Goal: Task Accomplishment & Management: Manage account settings

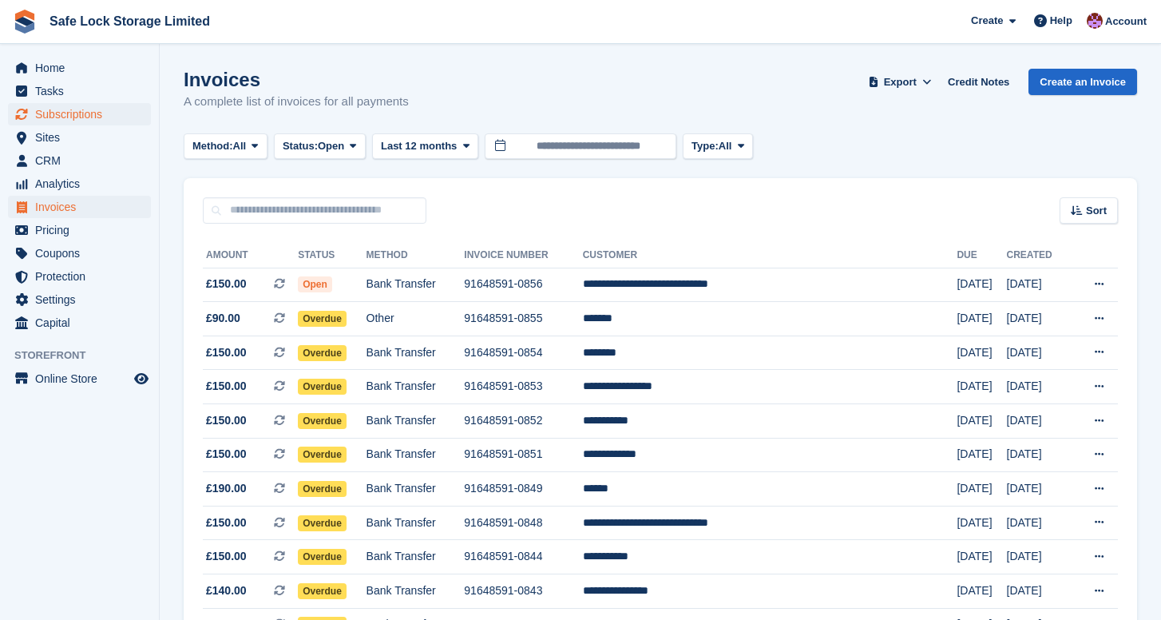
scroll to position [68, 0]
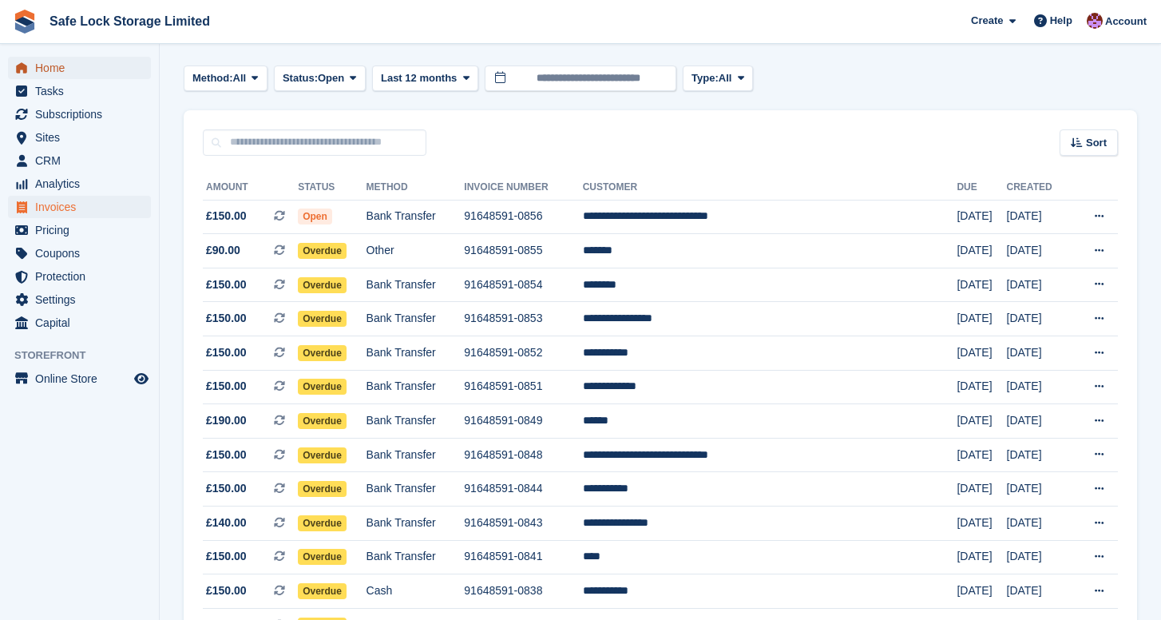
click at [86, 67] on span "Home" at bounding box center [83, 68] width 96 height 22
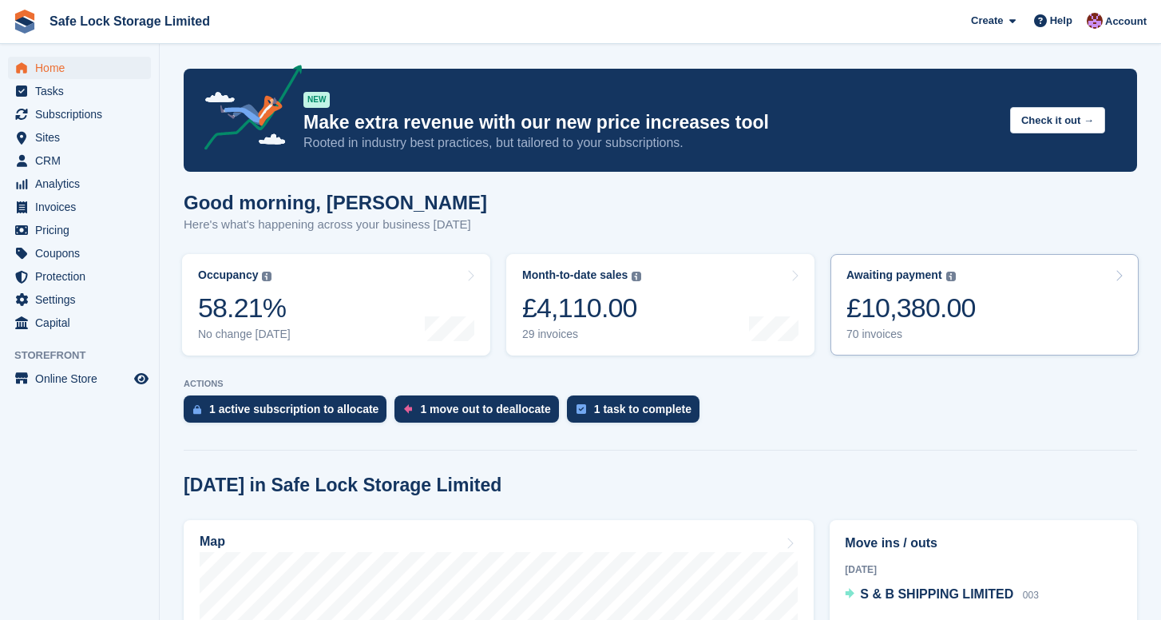
click at [924, 295] on div "£10,380.00" at bounding box center [910, 307] width 129 height 33
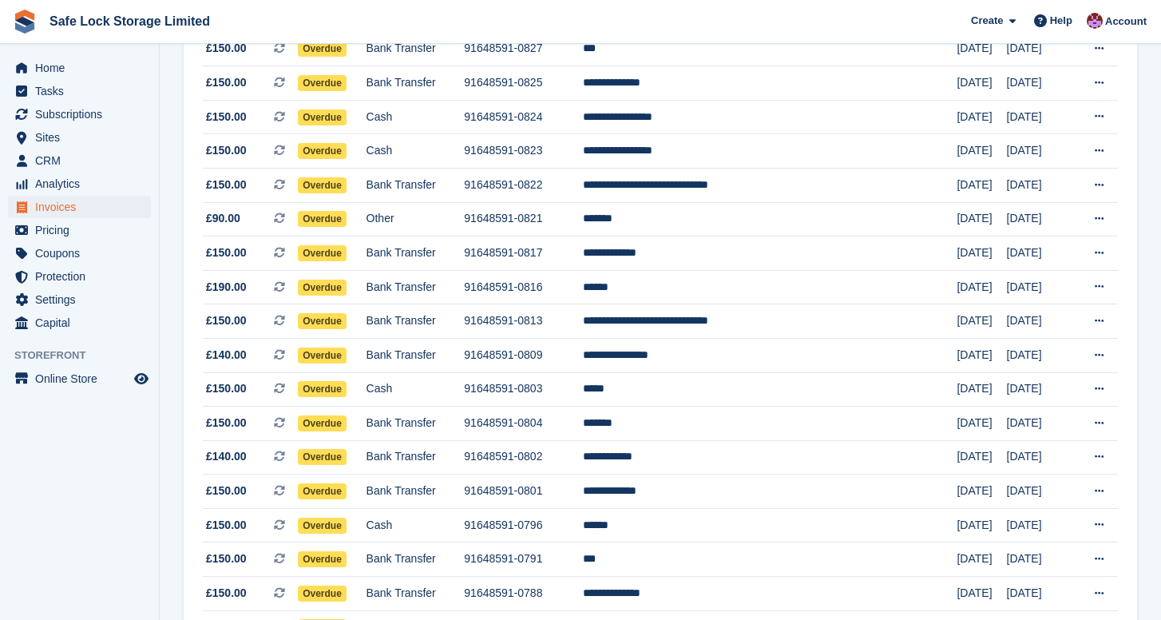
scroll to position [922, 0]
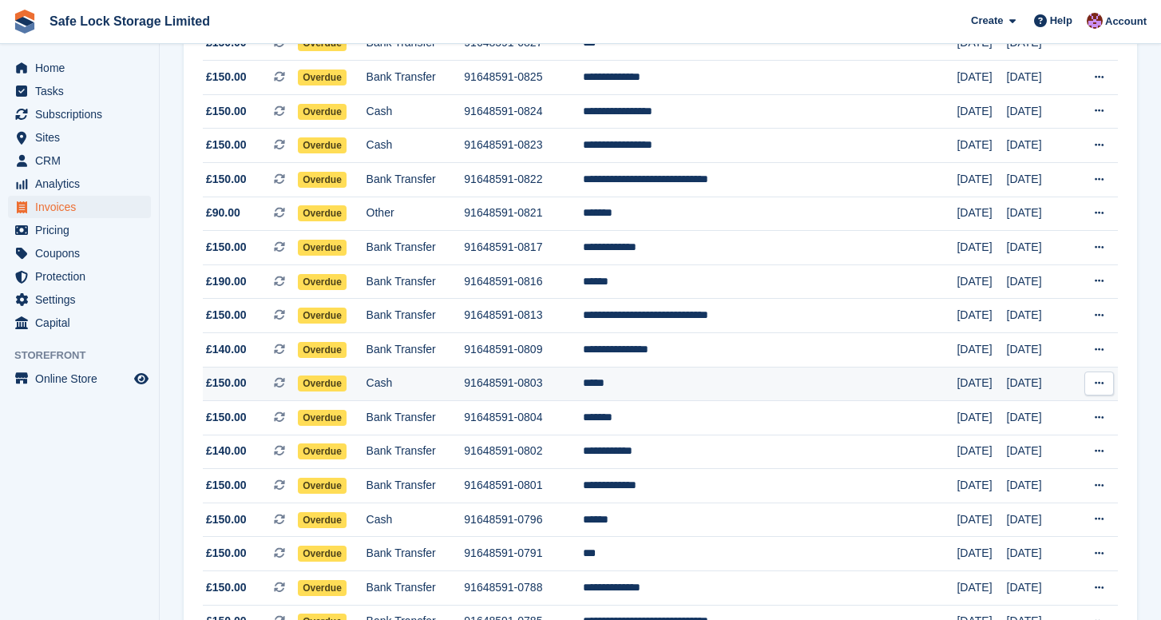
click at [767, 389] on td "*****" at bounding box center [770, 384] width 375 height 34
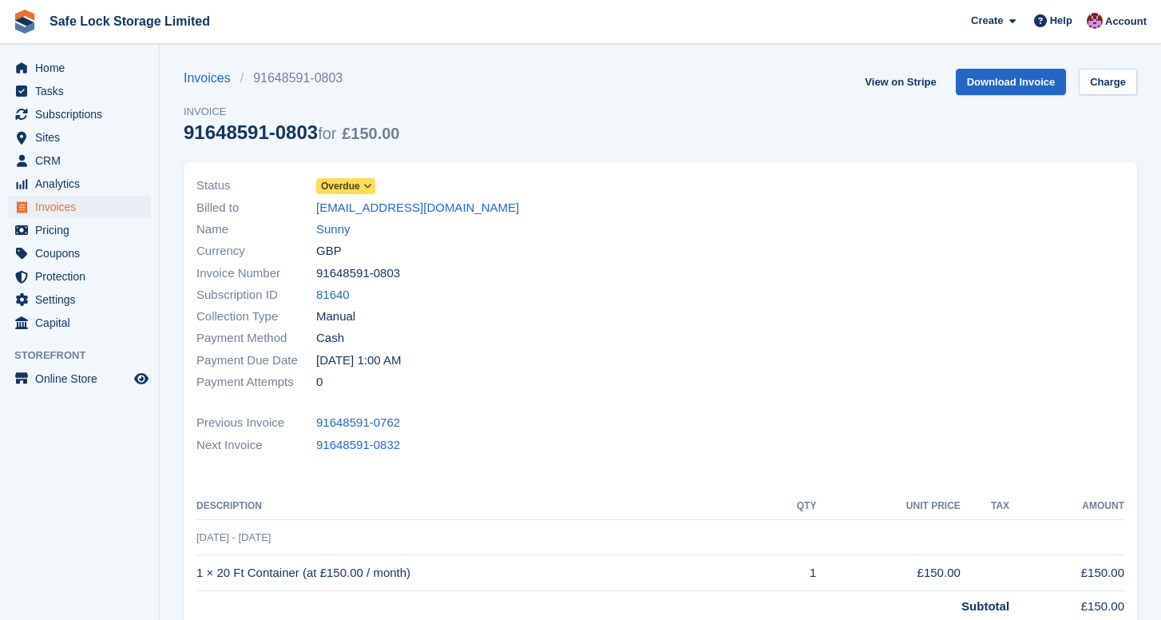
click at [350, 180] on span "Overdue" at bounding box center [340, 186] width 39 height 14
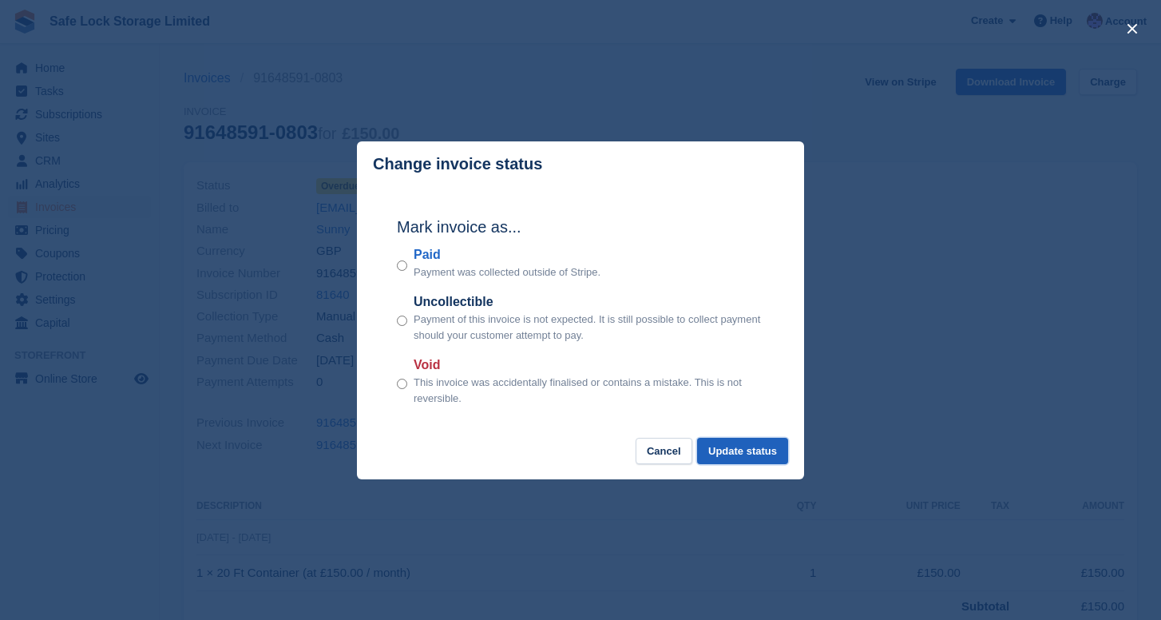
click at [709, 443] on button "Update status" at bounding box center [742, 451] width 91 height 26
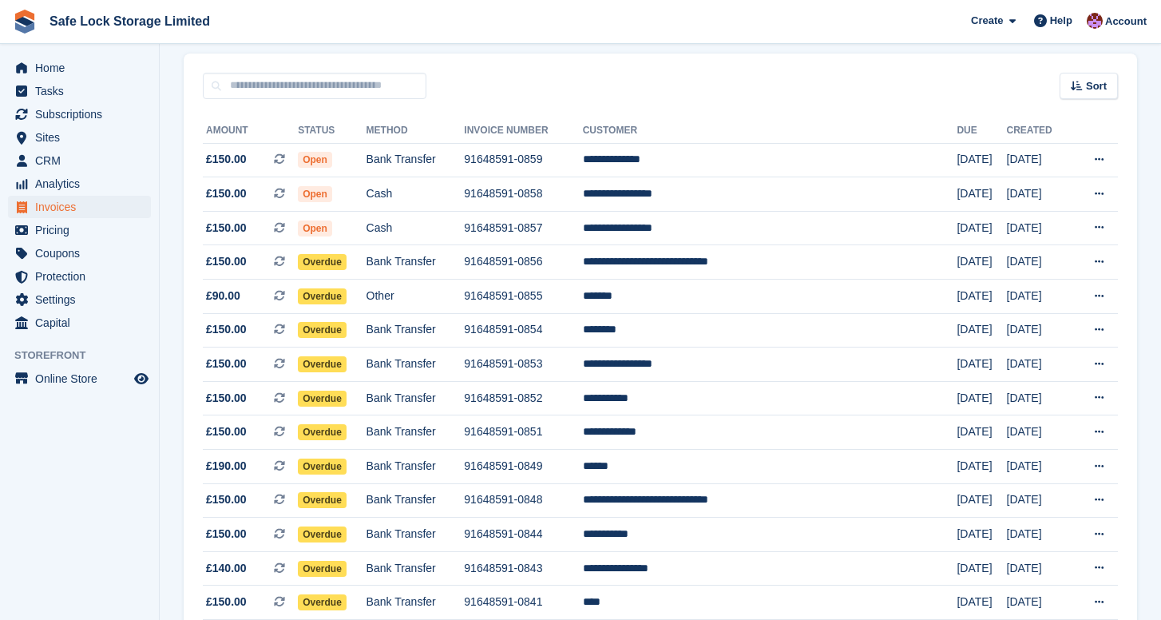
scroll to position [137, 0]
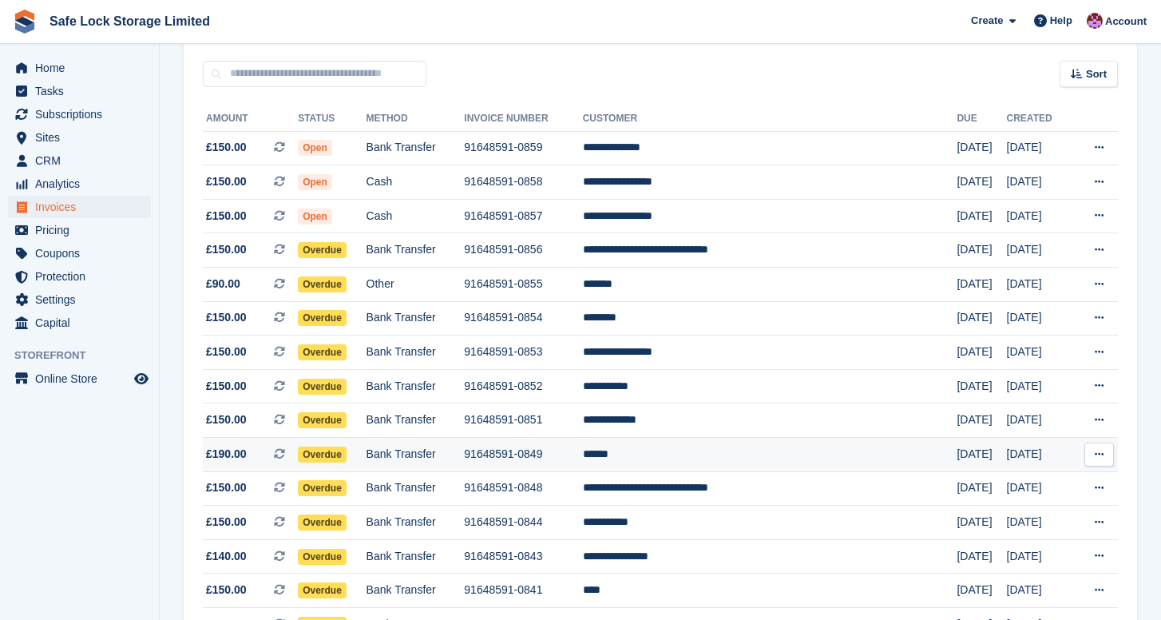
click at [582, 462] on td "91648591-0849" at bounding box center [523, 455] width 118 height 34
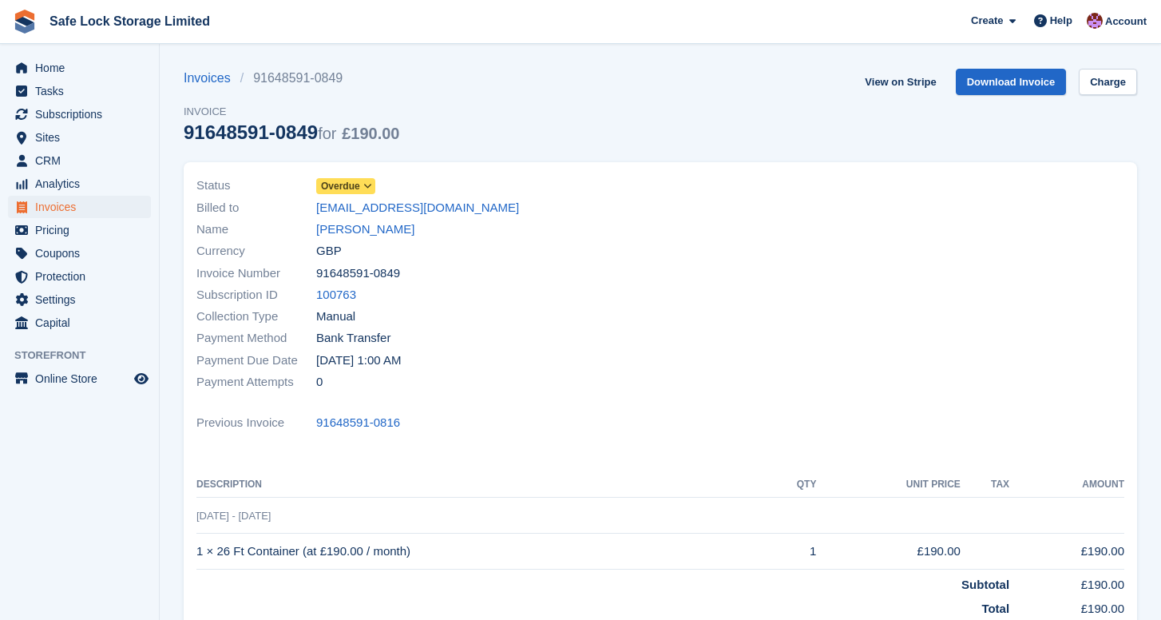
click at [366, 182] on icon at bounding box center [367, 186] width 9 height 10
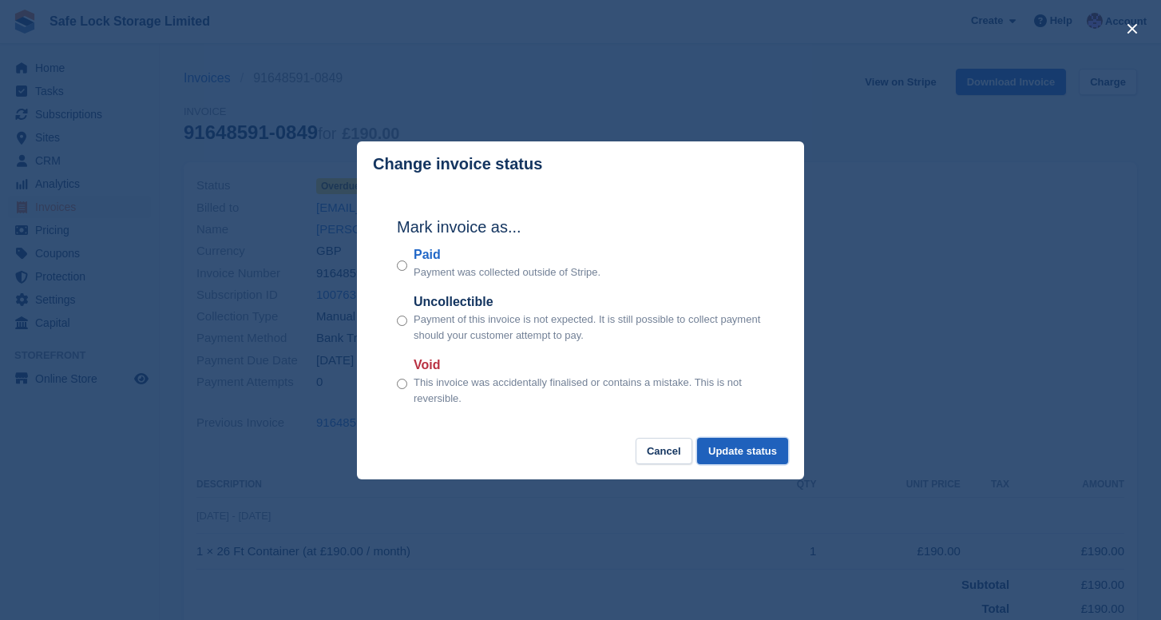
click at [735, 449] on button "Update status" at bounding box center [742, 451] width 91 height 26
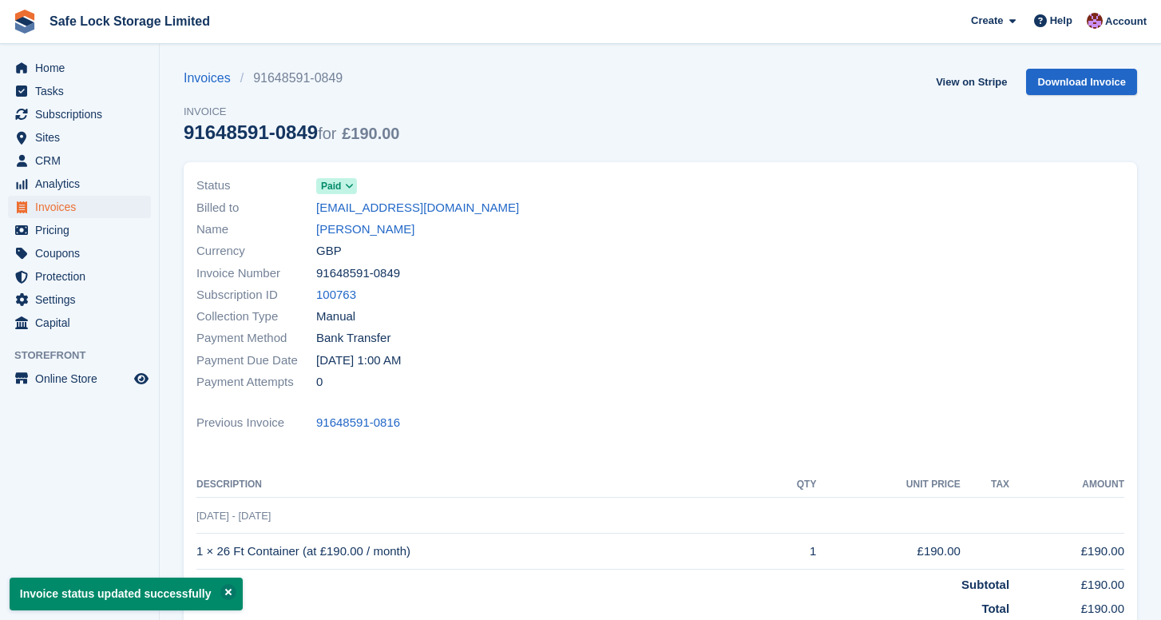
click at [344, 189] on span at bounding box center [349, 186] width 13 height 13
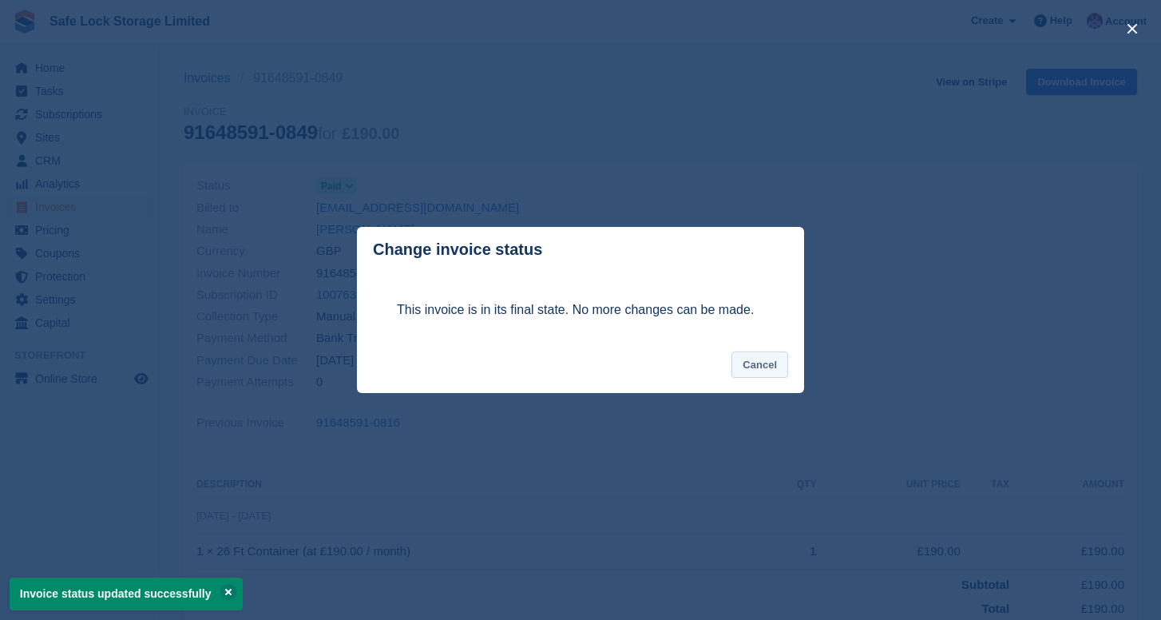
click at [754, 363] on button "Cancel" at bounding box center [759, 364] width 57 height 26
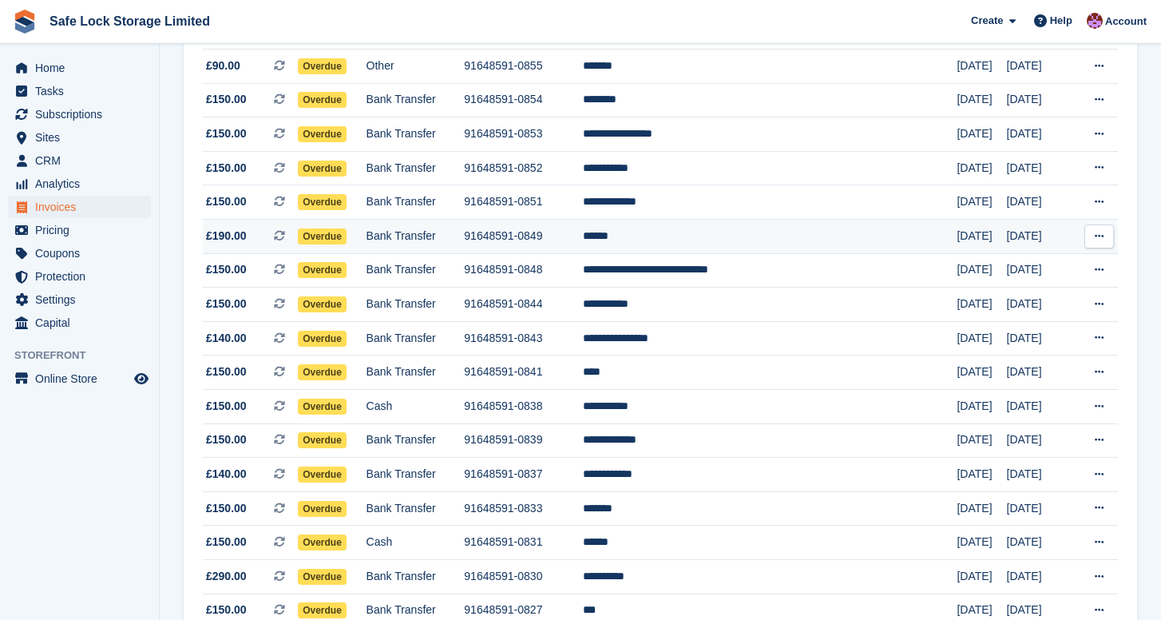
scroll to position [355, 0]
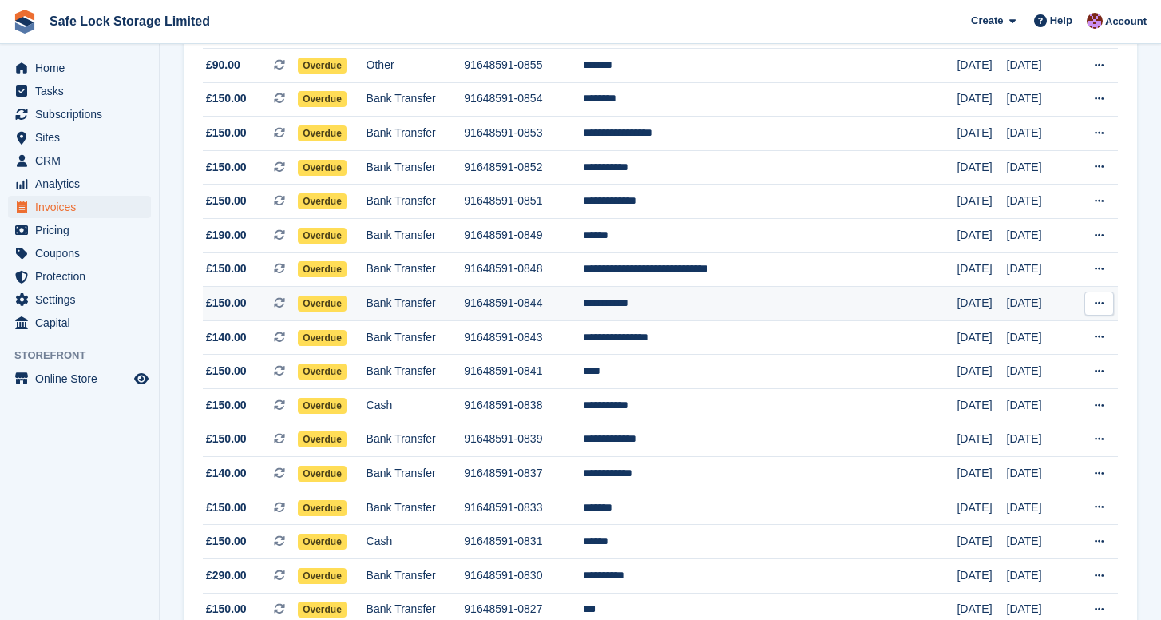
click at [722, 301] on td "**********" at bounding box center [770, 304] width 375 height 34
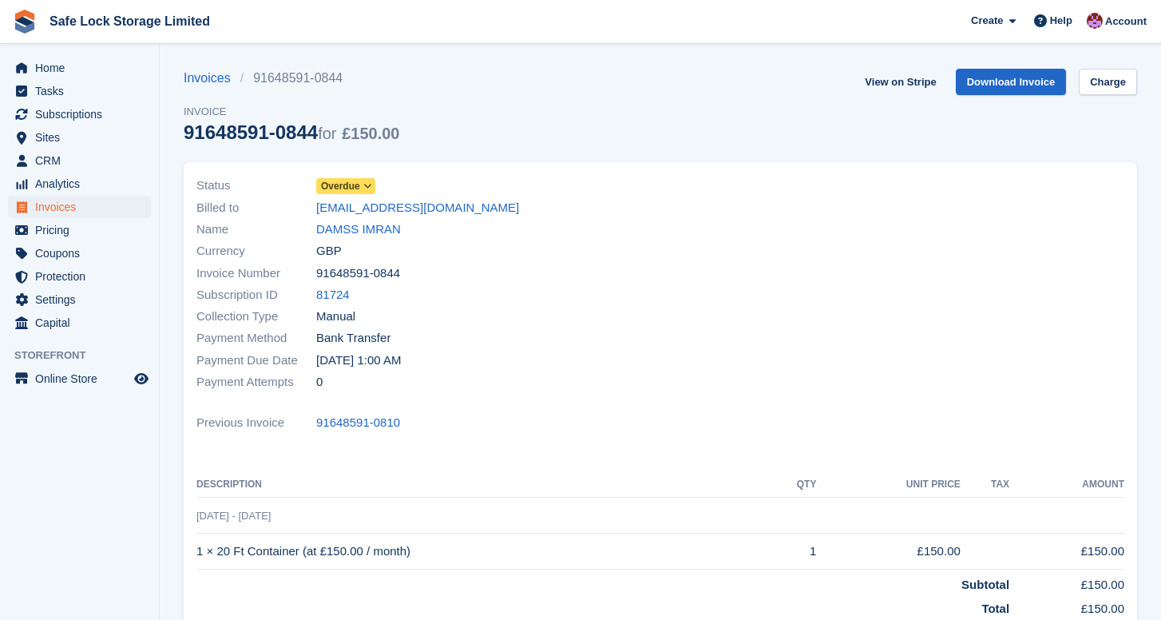
click at [360, 185] on span "Overdue" at bounding box center [340, 186] width 39 height 14
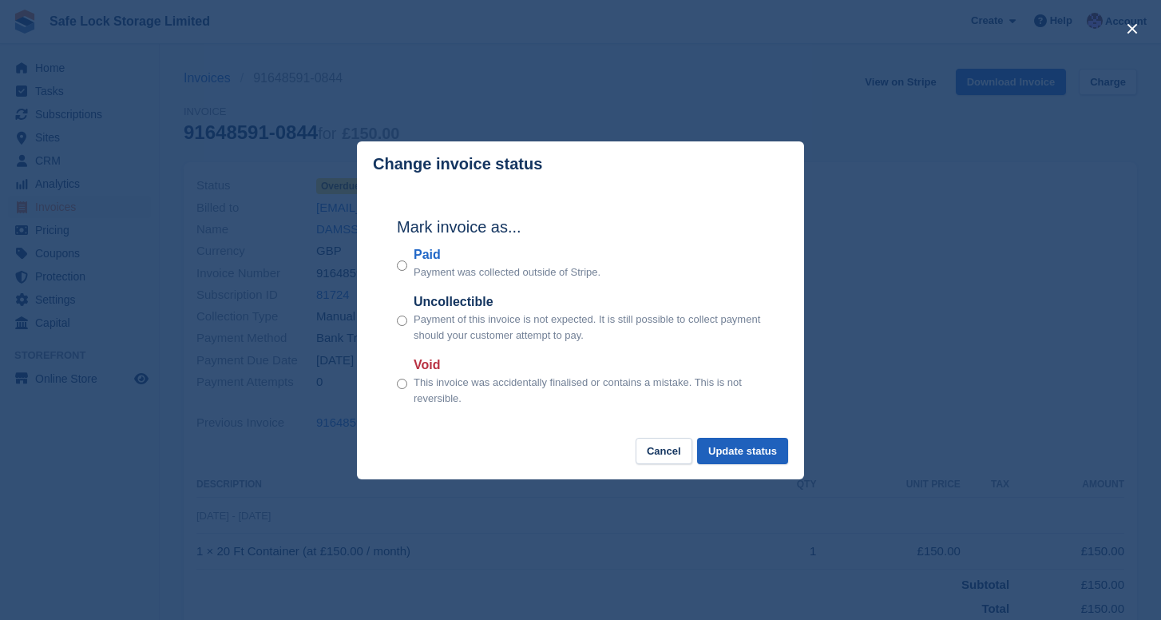
click at [732, 442] on button "Update status" at bounding box center [742, 451] width 91 height 26
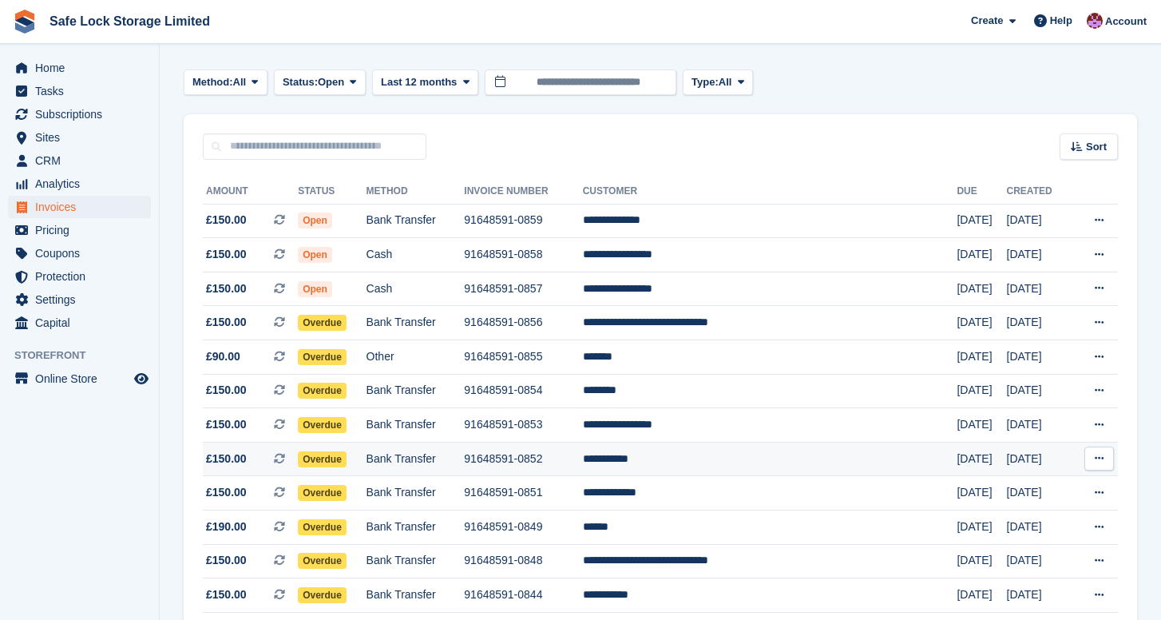
scroll to position [142, 0]
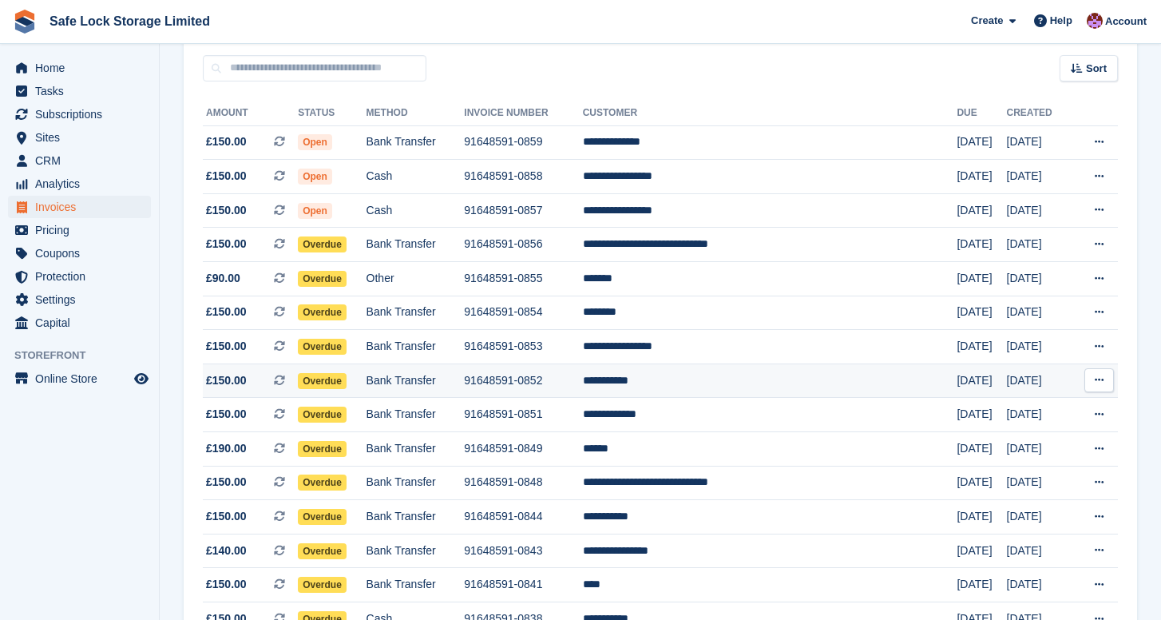
click at [702, 462] on td "******" at bounding box center [770, 449] width 375 height 34
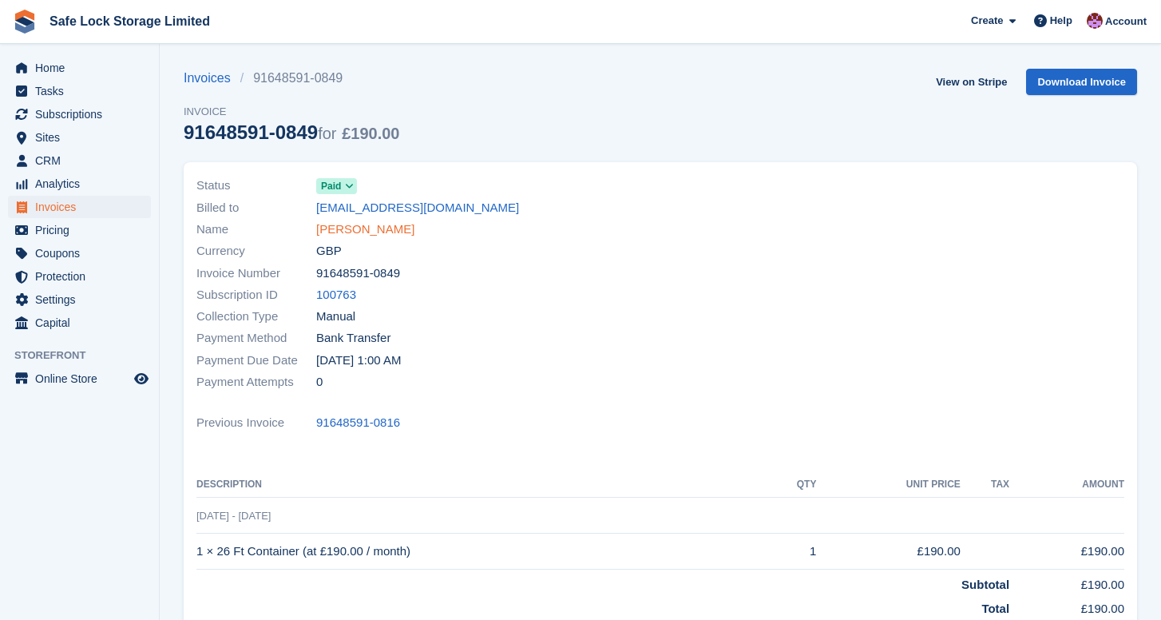
click at [349, 228] on link "Hassan" at bounding box center [365, 229] width 98 height 18
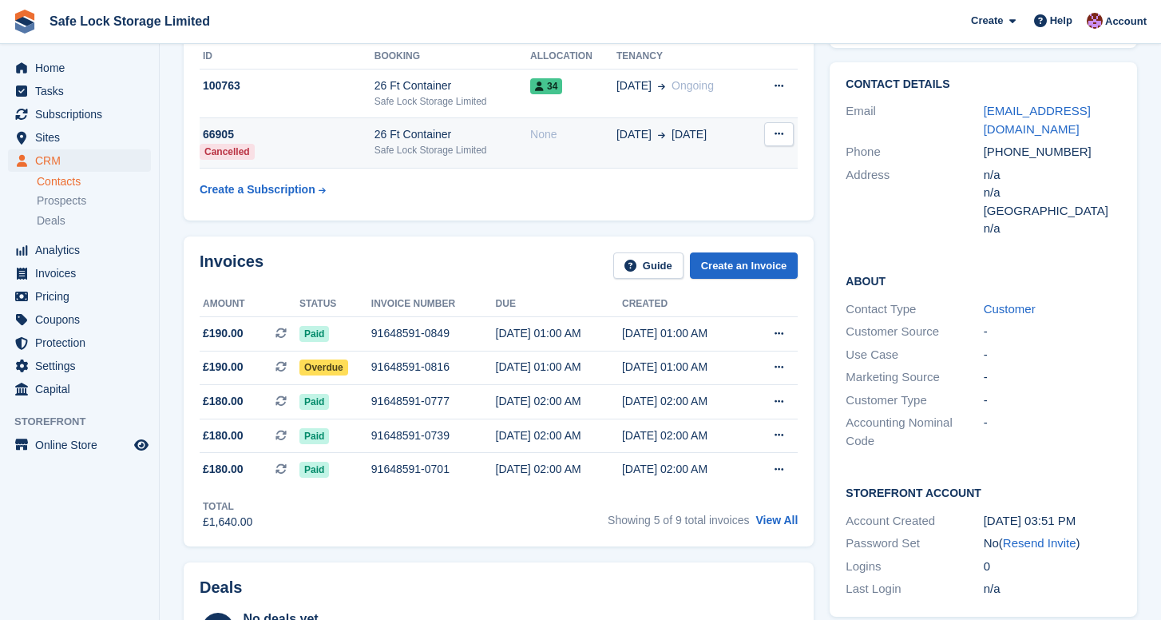
scroll to position [222, 0]
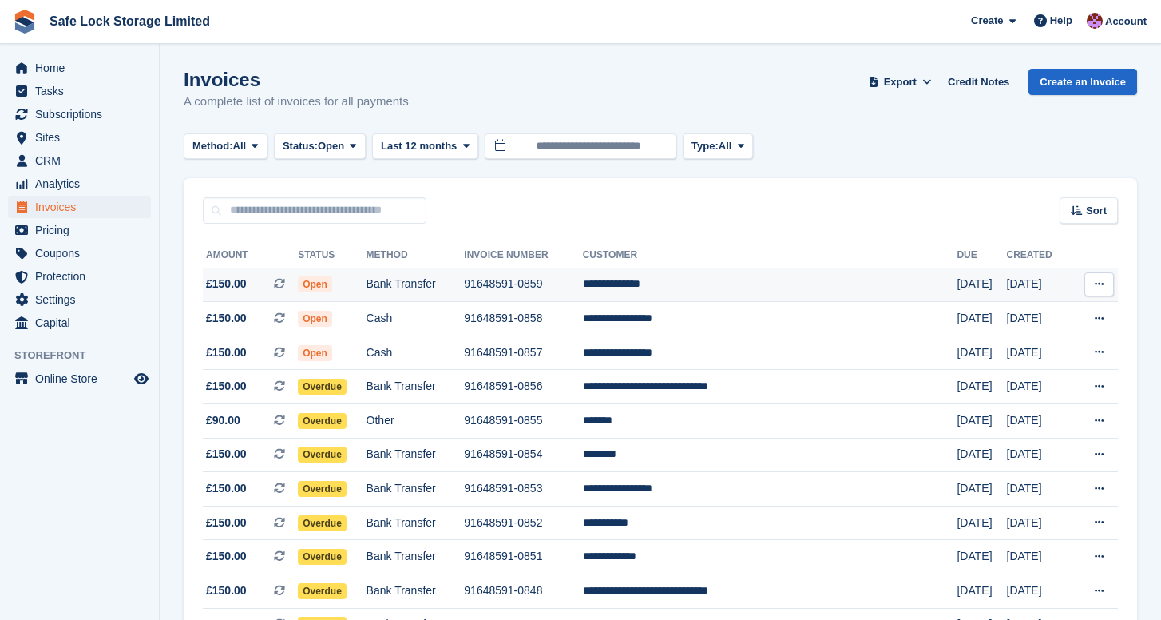
click at [702, 292] on td "**********" at bounding box center [770, 285] width 375 height 34
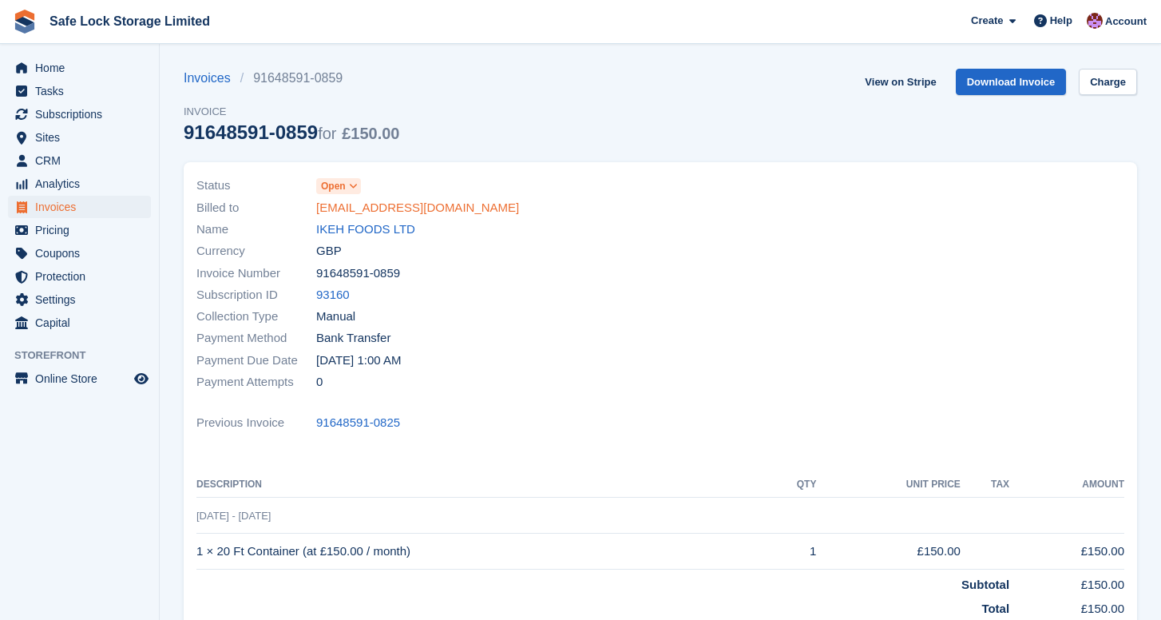
click at [367, 210] on link "[EMAIL_ADDRESS][DOMAIN_NAME]" at bounding box center [417, 208] width 203 height 18
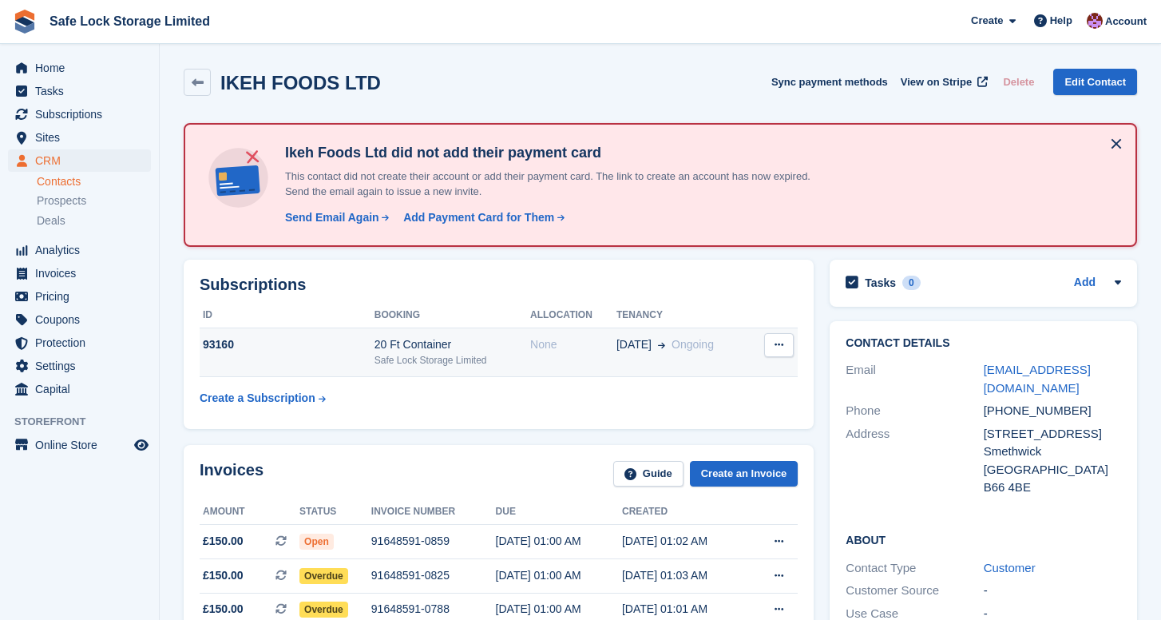
click at [777, 345] on icon at bounding box center [779, 344] width 9 height 10
click at [728, 369] on p "Cancel subscription" at bounding box center [717, 376] width 139 height 21
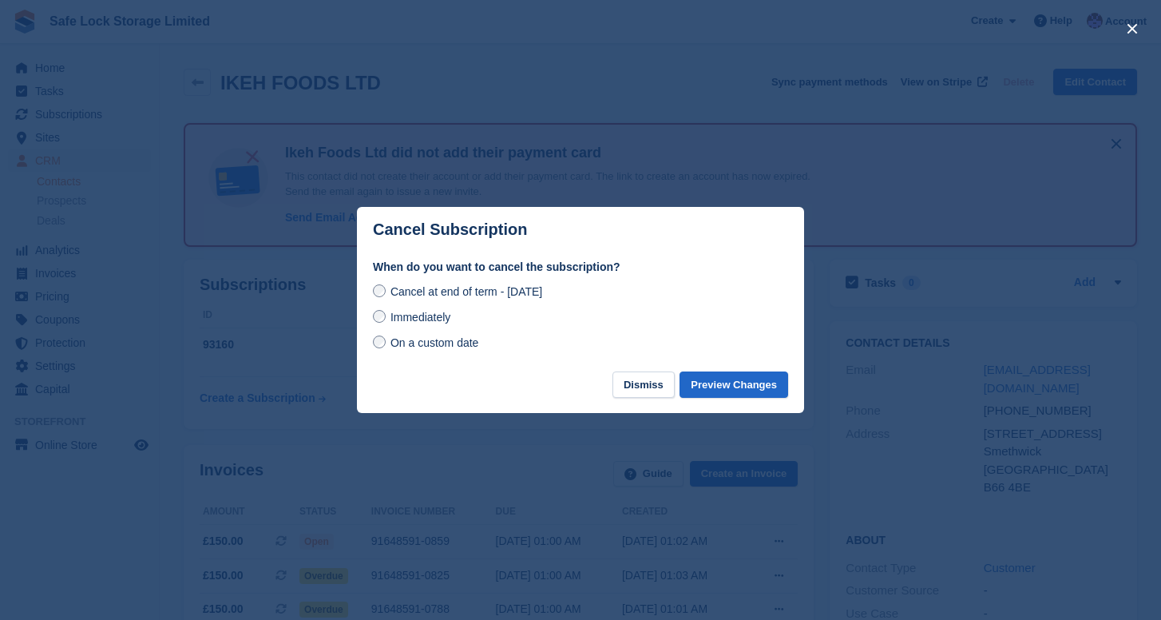
click at [386, 322] on label "Immediately" at bounding box center [411, 316] width 77 height 17
click at [732, 382] on button "Preview Changes" at bounding box center [734, 384] width 109 height 26
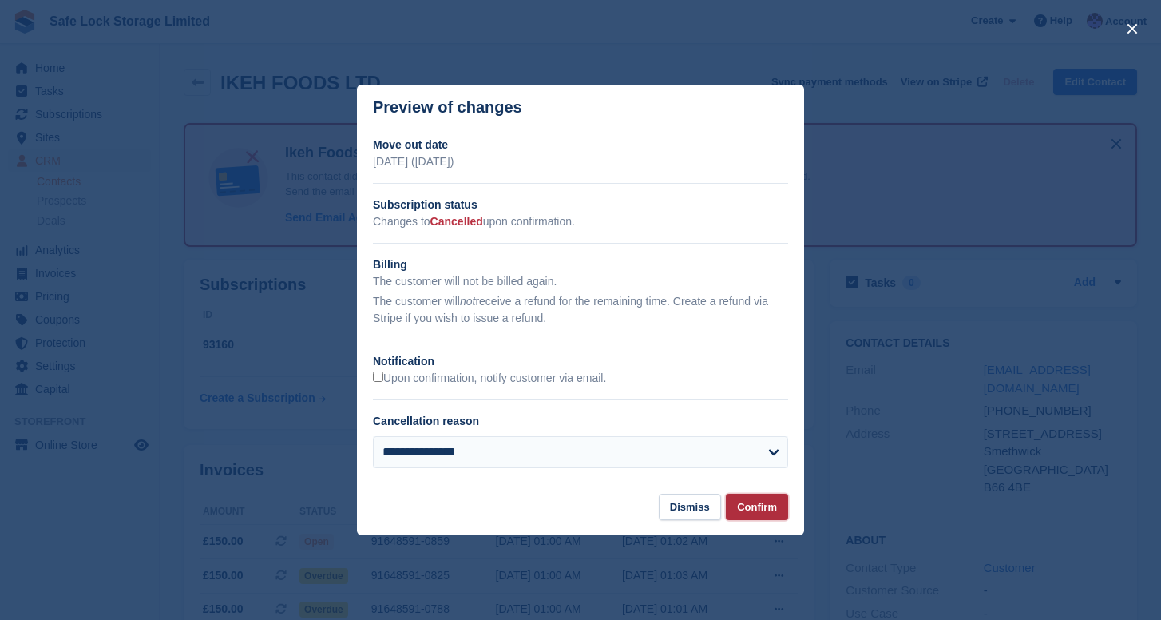
click at [760, 500] on button "Confirm" at bounding box center [757, 507] width 62 height 26
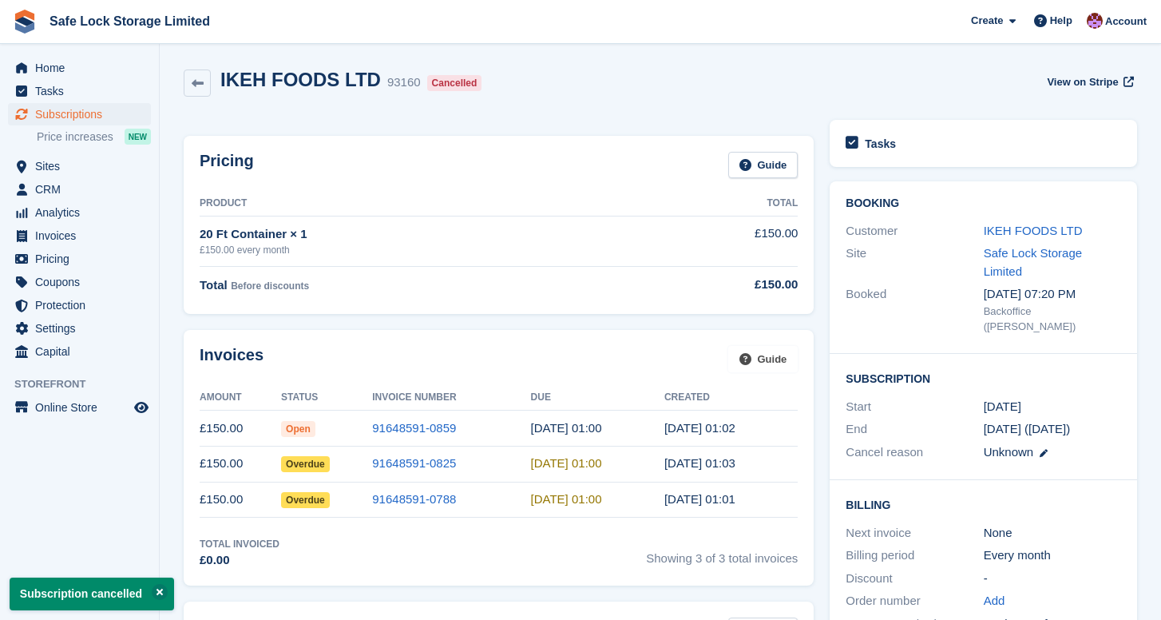
click at [731, 372] on link "Guide" at bounding box center [763, 359] width 70 height 26
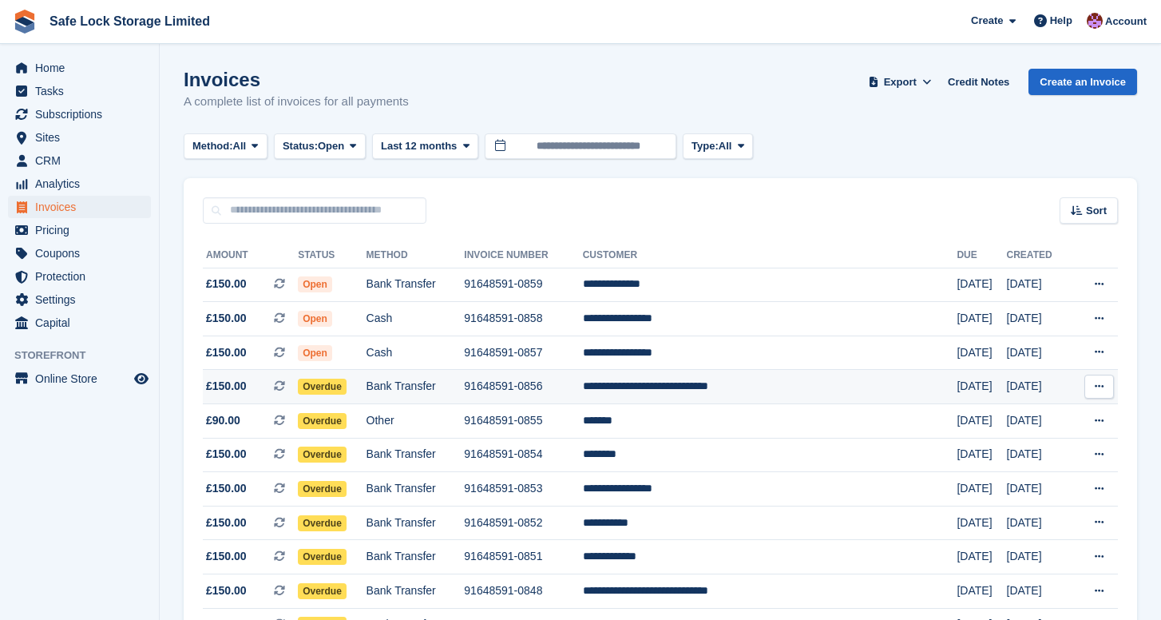
click at [569, 386] on td "91648591-0856" at bounding box center [523, 387] width 118 height 34
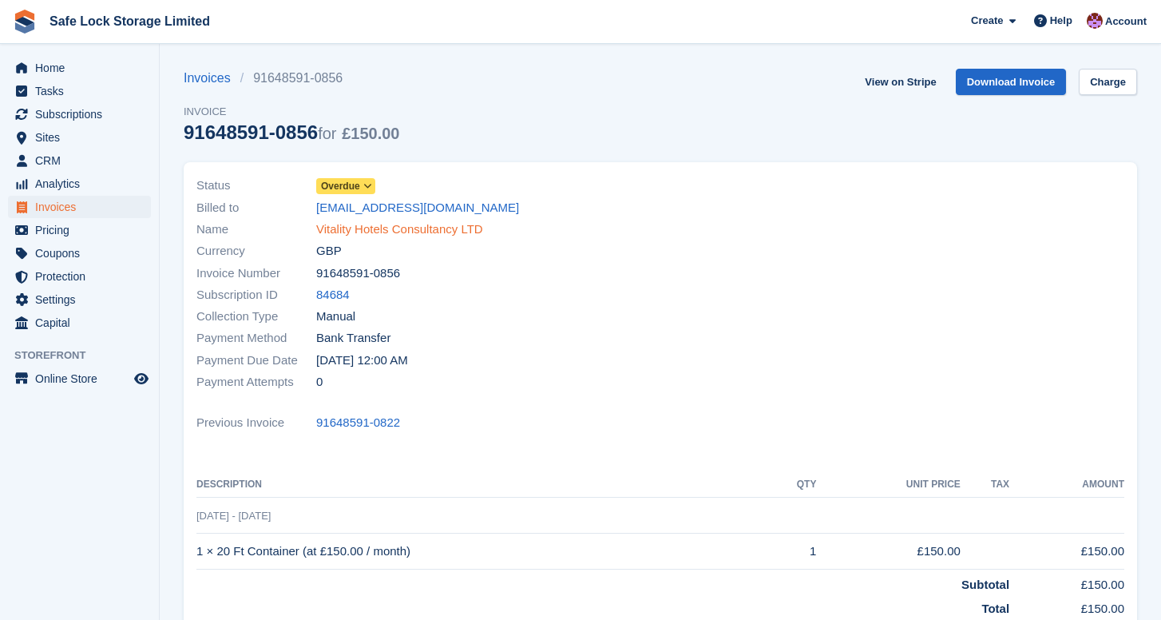
click at [376, 232] on link "Vitality Hotels Consultancy LTD" at bounding box center [399, 229] width 167 height 18
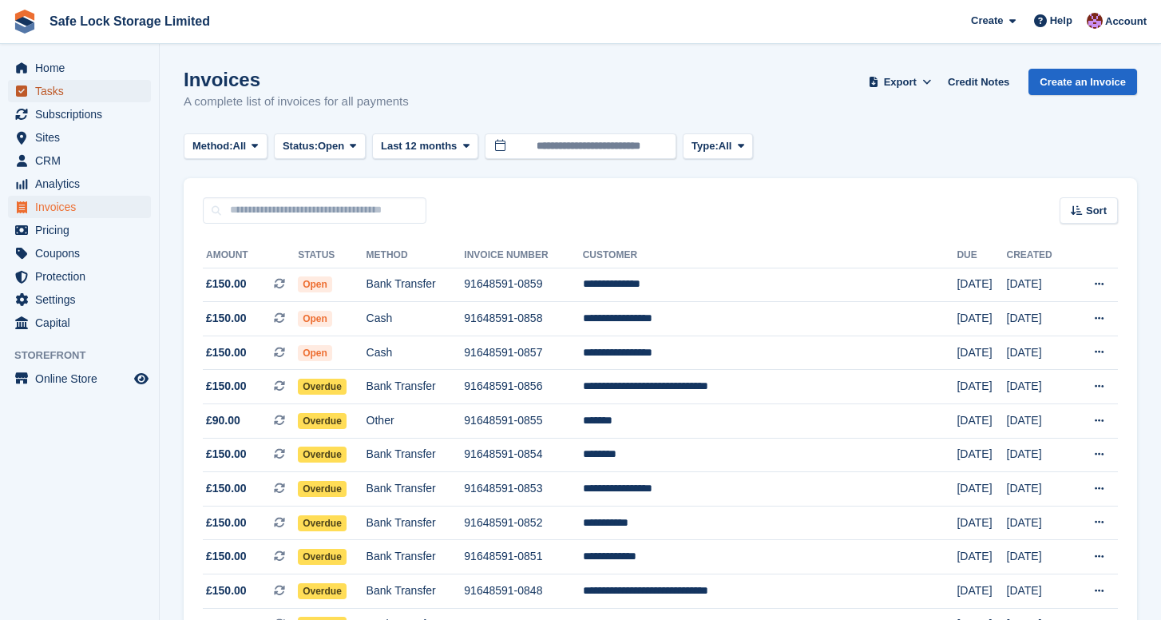
click at [65, 80] on span "Tasks" at bounding box center [83, 91] width 96 height 22
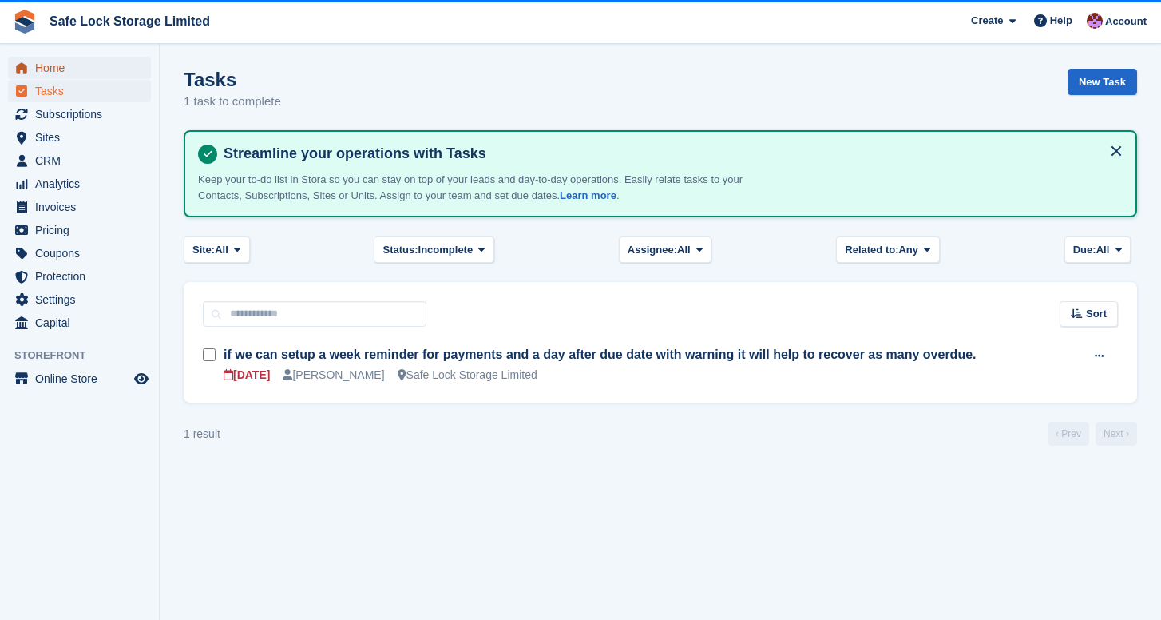
click at [65, 73] on span "Home" at bounding box center [83, 68] width 96 height 22
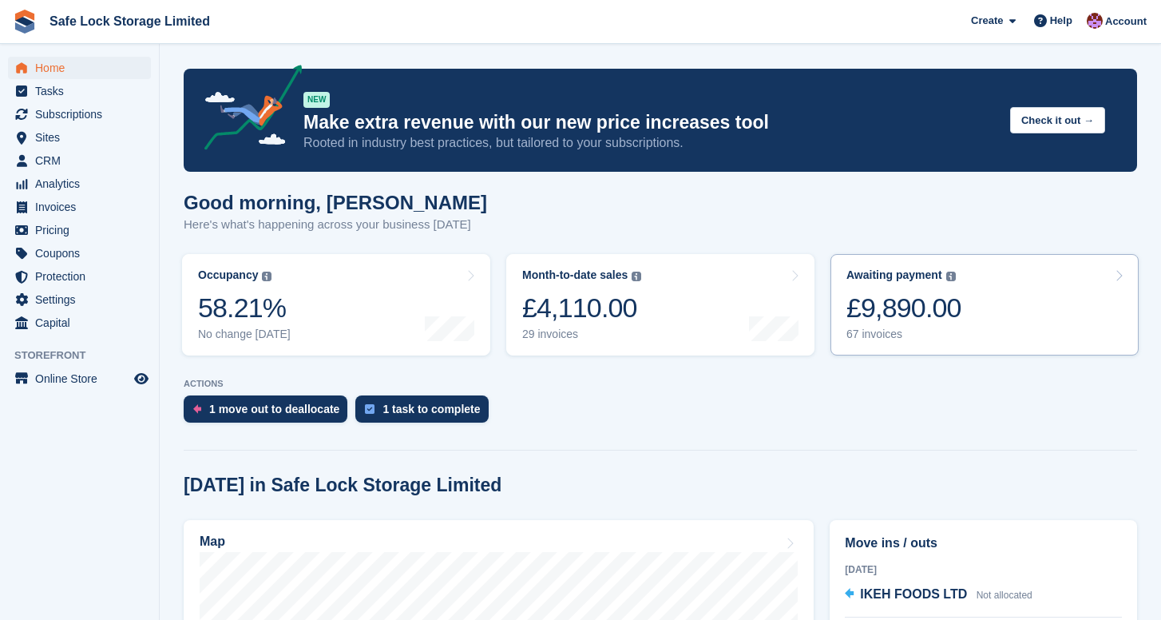
click at [954, 311] on div "£9,890.00" at bounding box center [903, 307] width 115 height 33
